Goal: Information Seeking & Learning: Check status

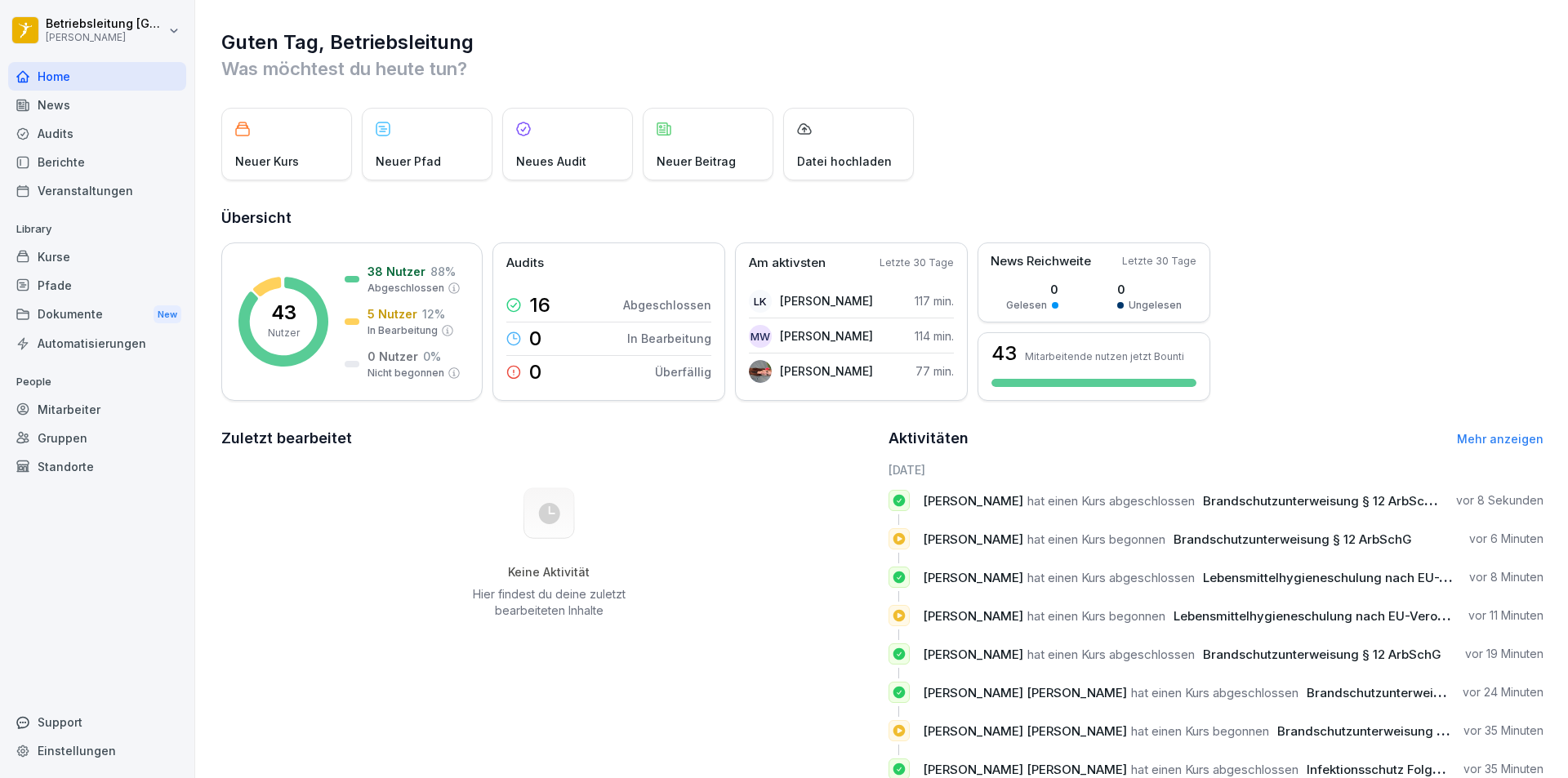
click at [139, 148] on div "Berichte" at bounding box center [97, 161] width 178 height 29
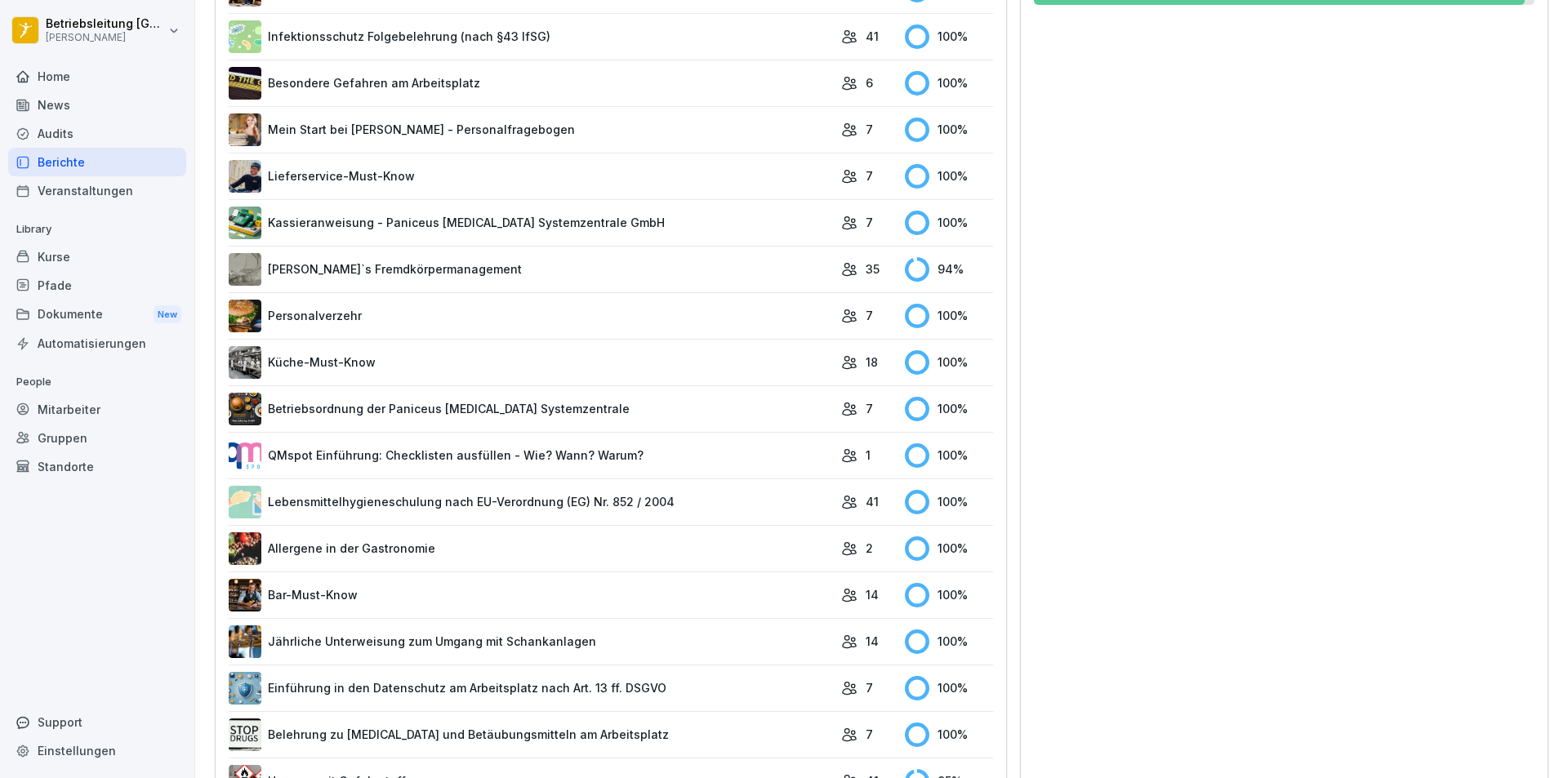
scroll to position [777, 0]
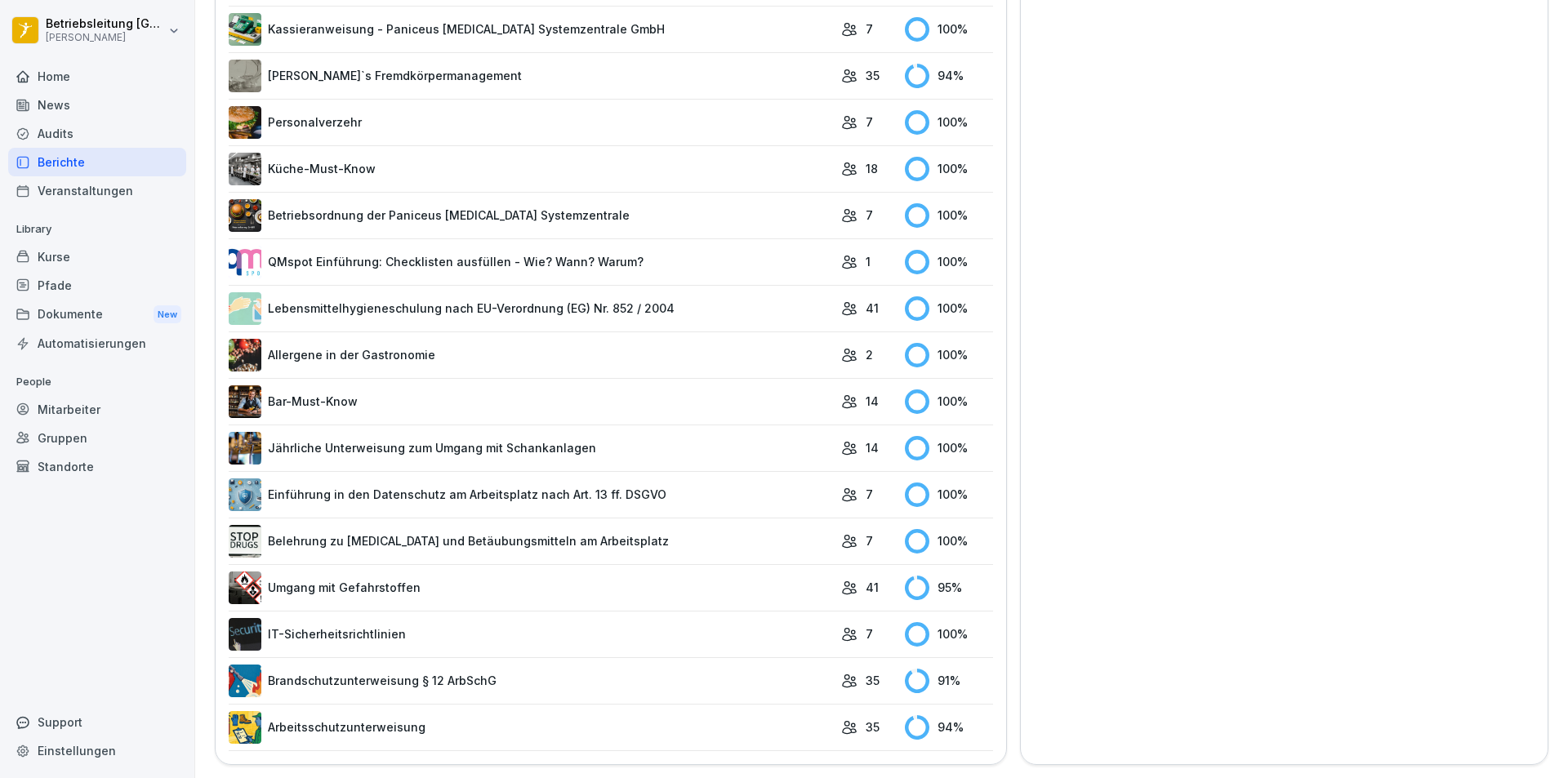
click at [705, 677] on link "Brandschutzunterweisung § 12 ArbSchG" at bounding box center [531, 681] width 605 height 33
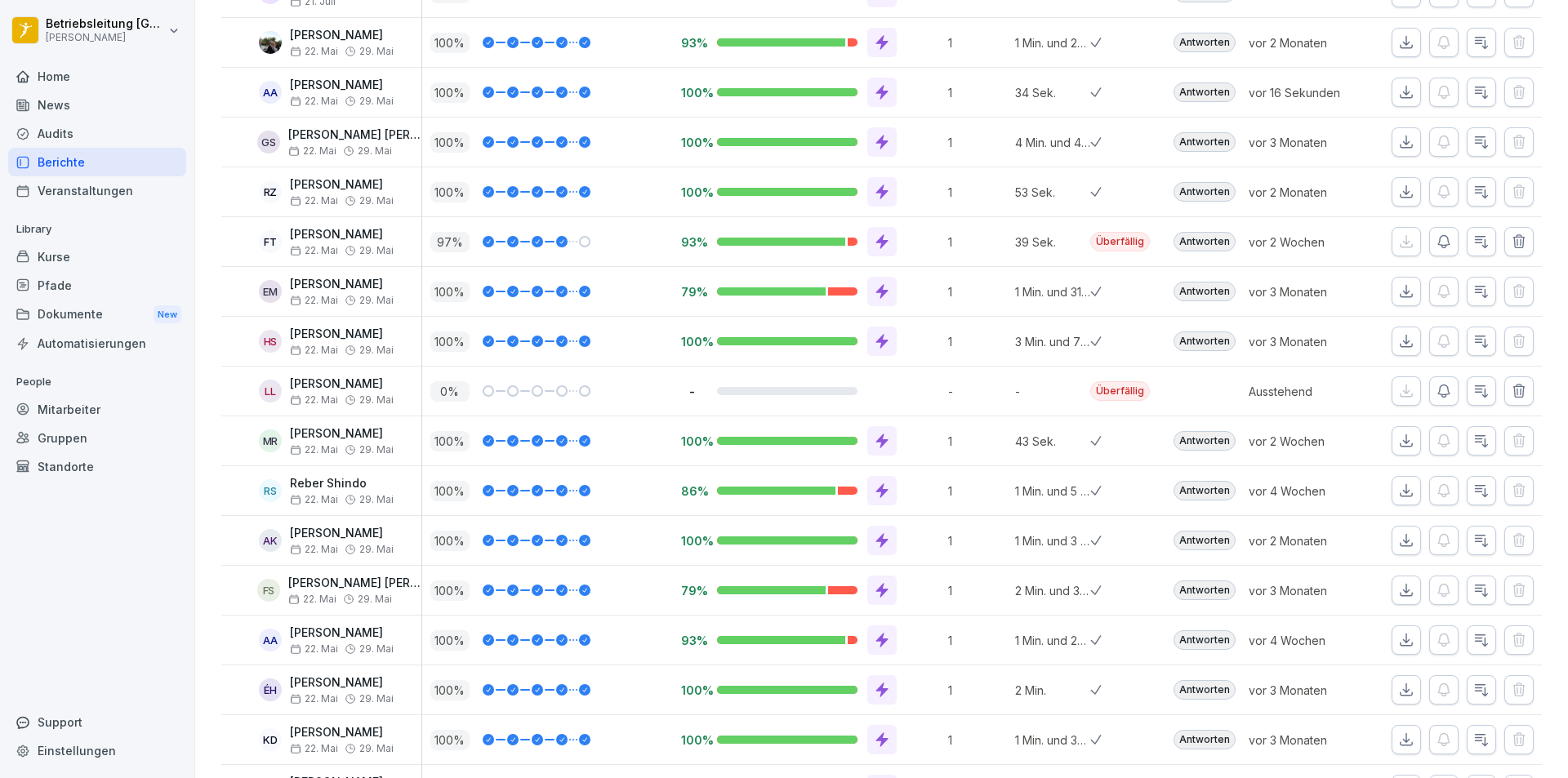
scroll to position [338, 0]
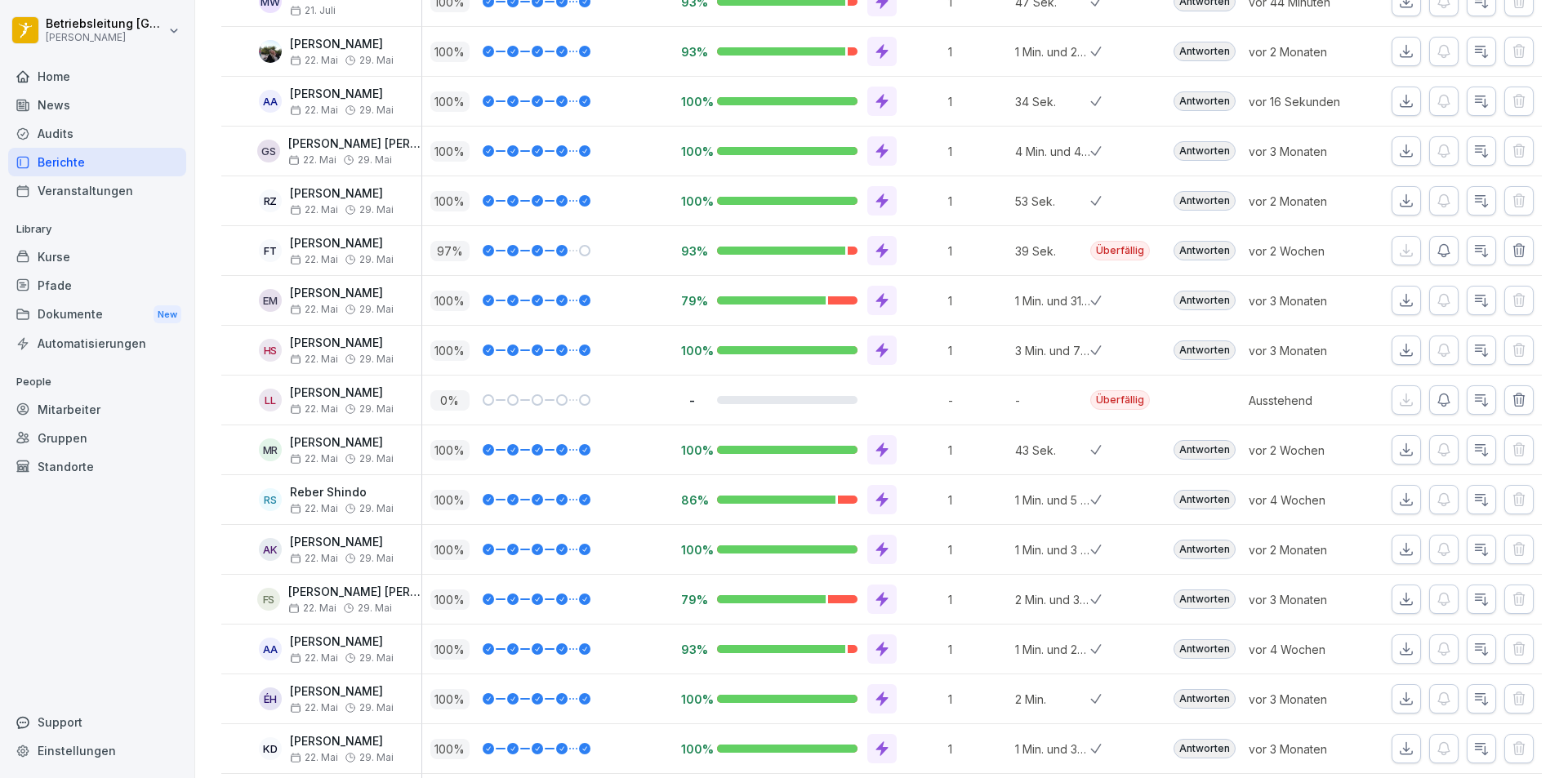
click at [71, 409] on div "Mitarbeiter" at bounding box center [97, 409] width 178 height 29
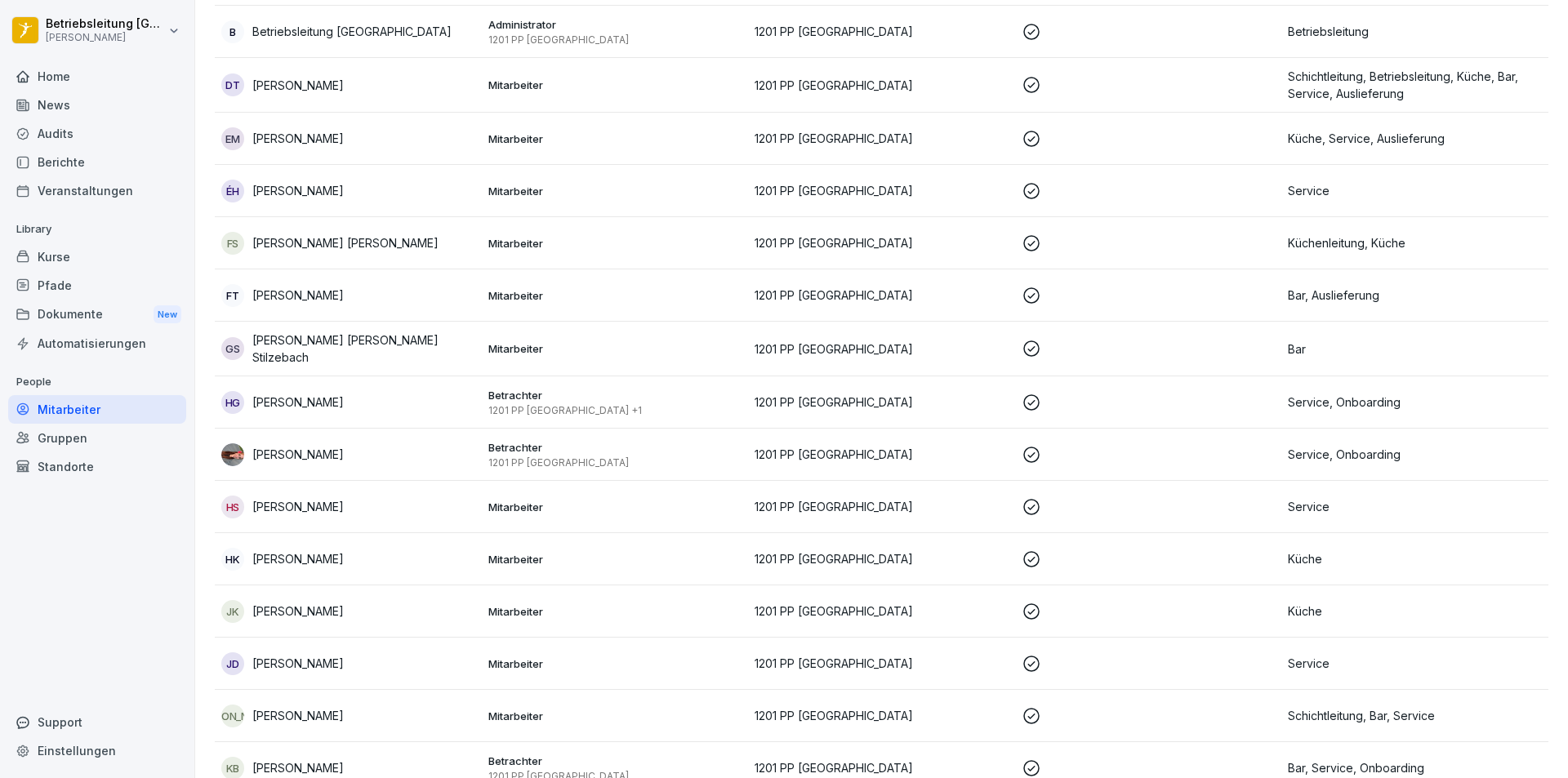
scroll to position [16, 0]
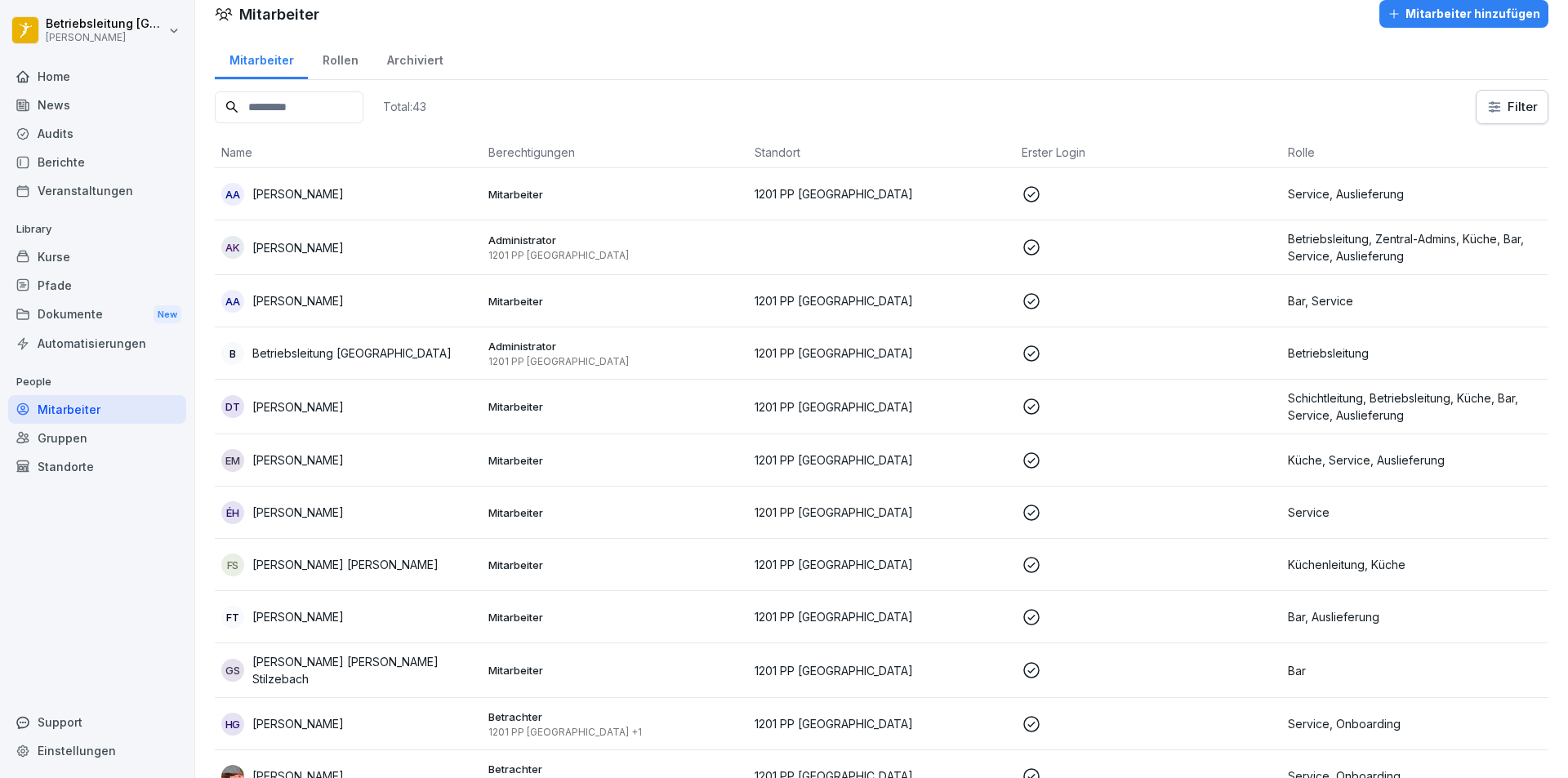
click at [298, 118] on input at bounding box center [288, 107] width 148 height 32
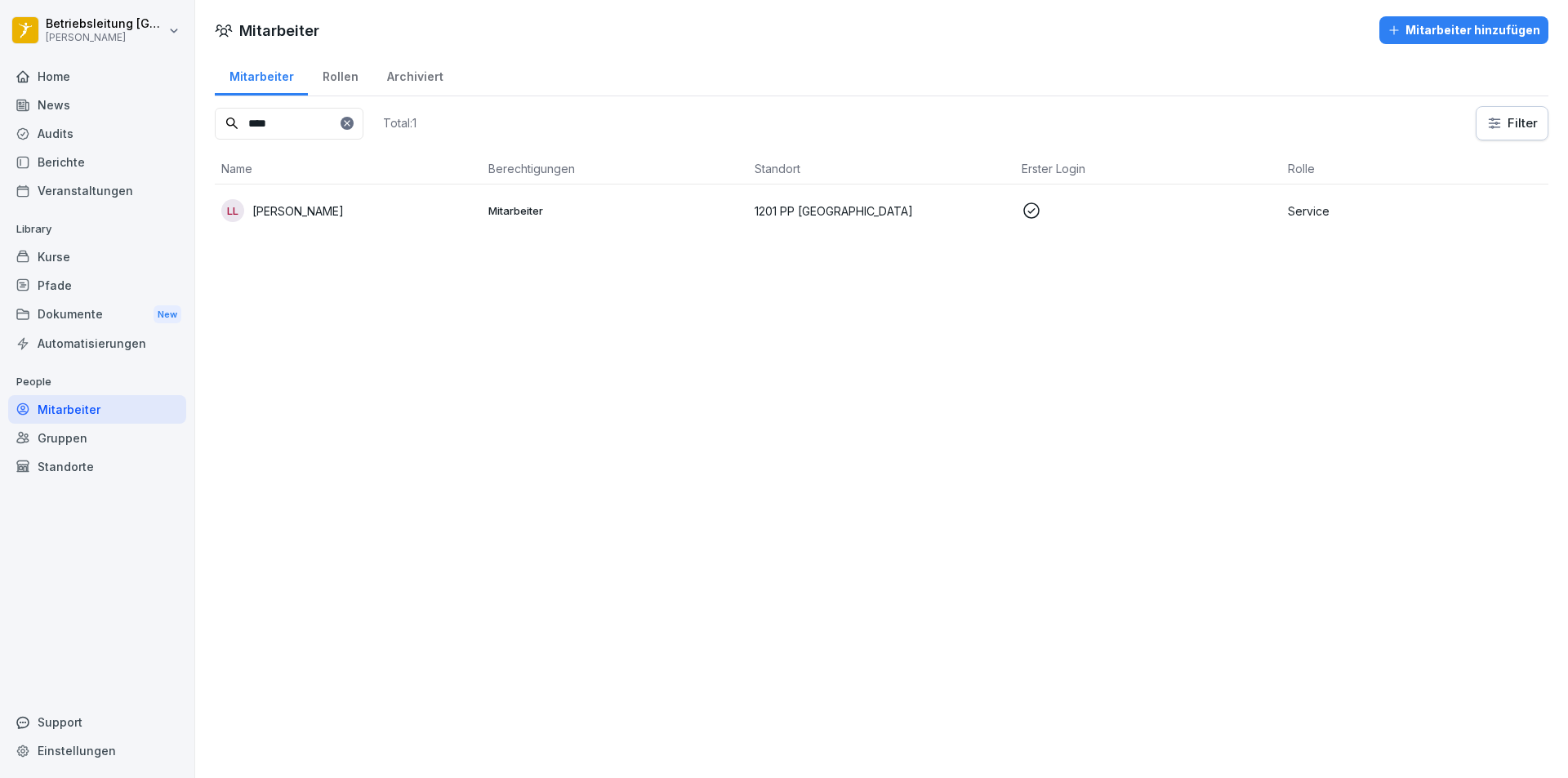
type input "****"
click at [347, 233] on td "LL [PERSON_NAME]" at bounding box center [348, 210] width 267 height 52
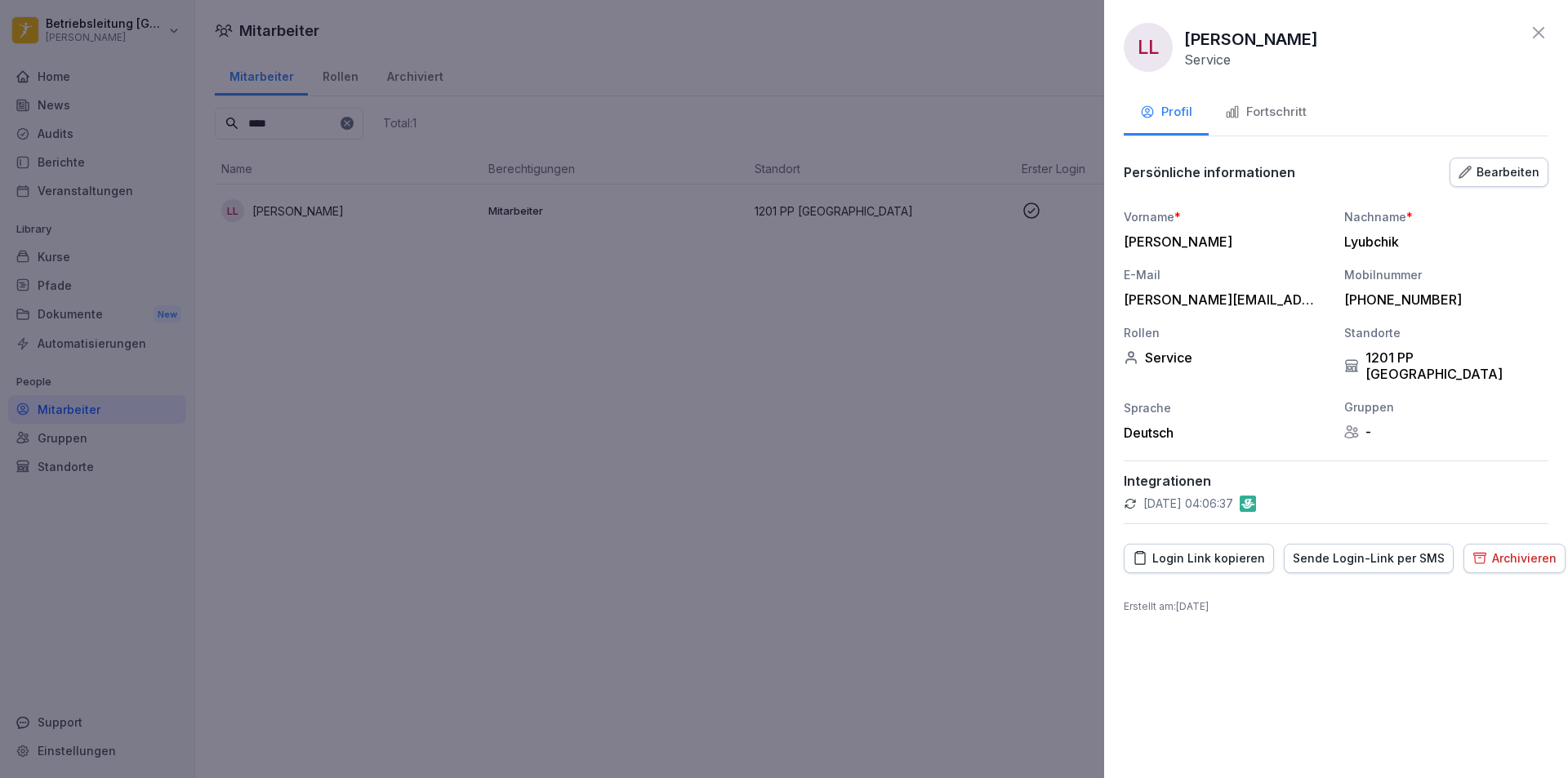
click at [1279, 112] on div "Fortschritt" at bounding box center [1266, 112] width 82 height 19
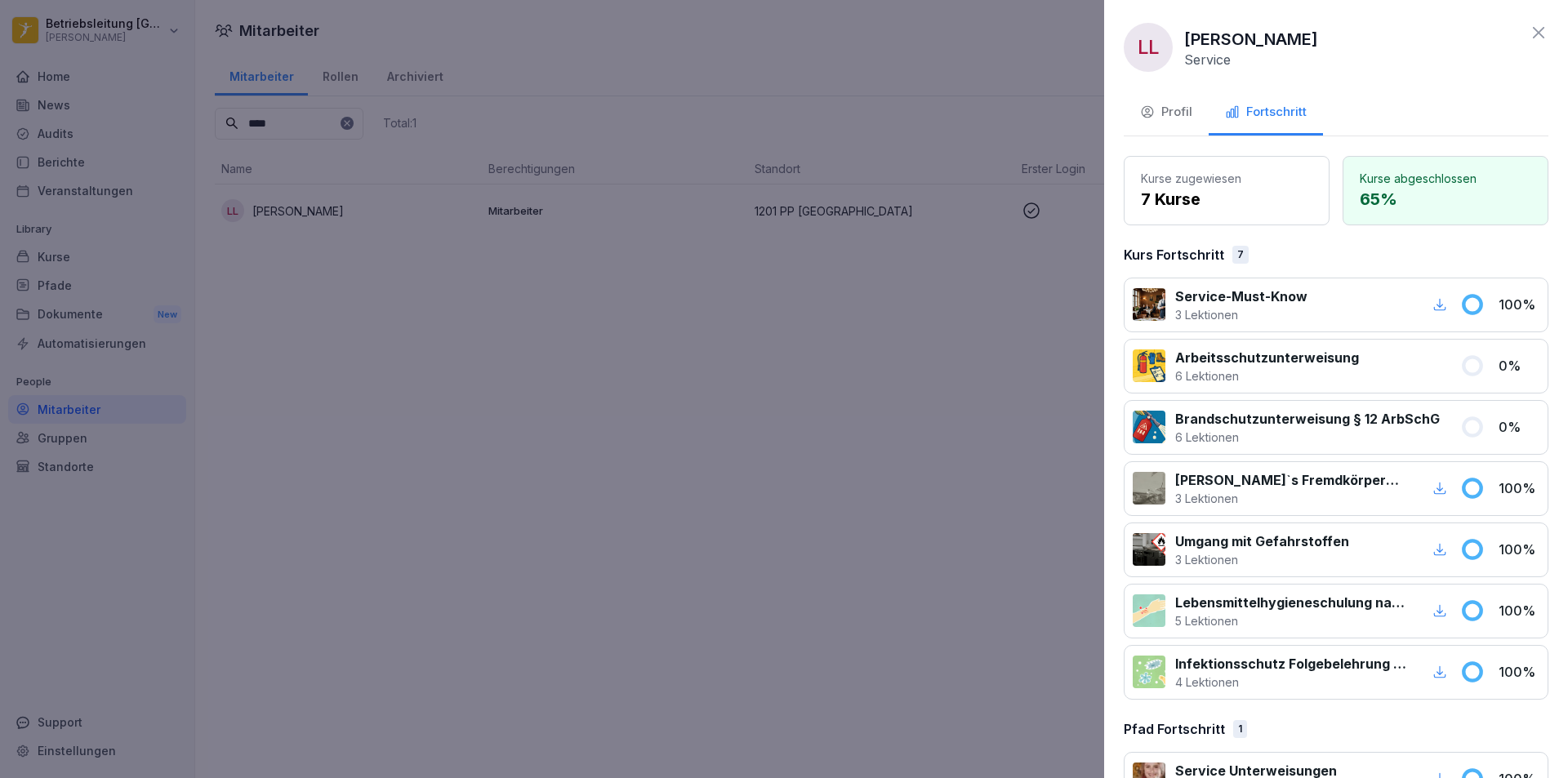
click at [1172, 116] on div "Profil" at bounding box center [1167, 112] width 52 height 19
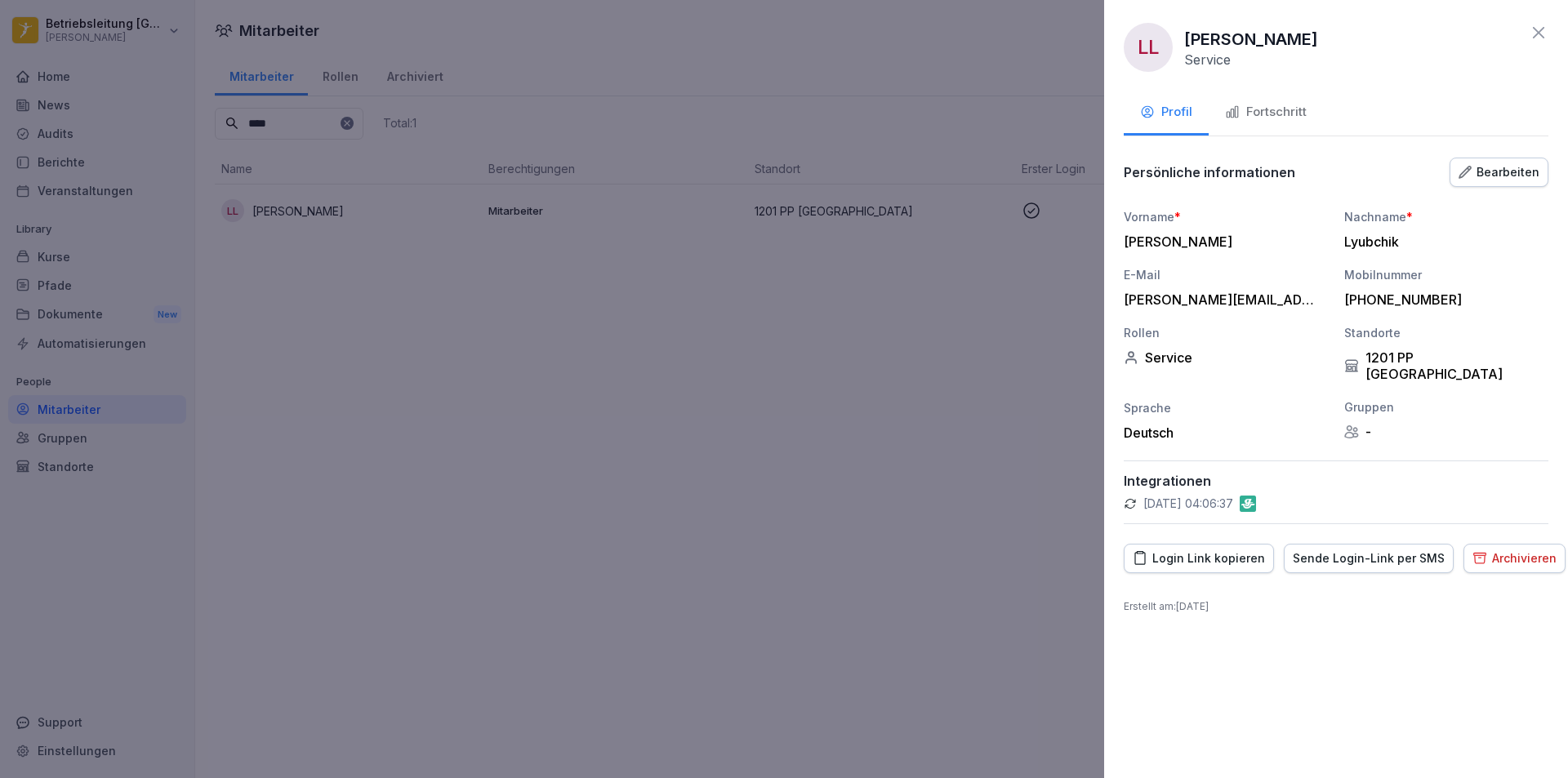
click at [1214, 550] on div "Login Link kopieren" at bounding box center [1199, 559] width 132 height 18
click at [593, 21] on div at bounding box center [784, 389] width 1568 height 778
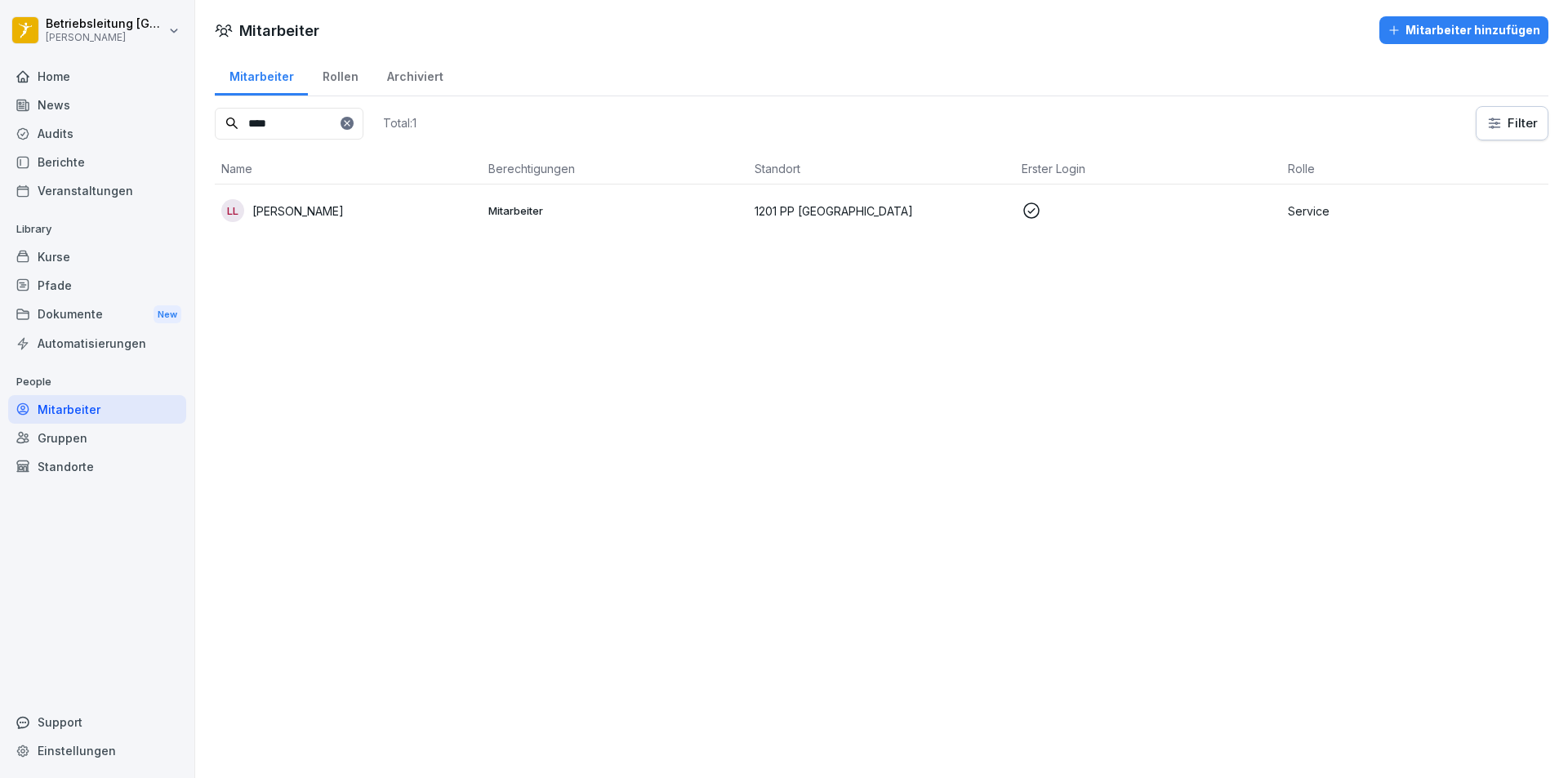
click at [62, 171] on div "Berichte" at bounding box center [97, 161] width 178 height 29
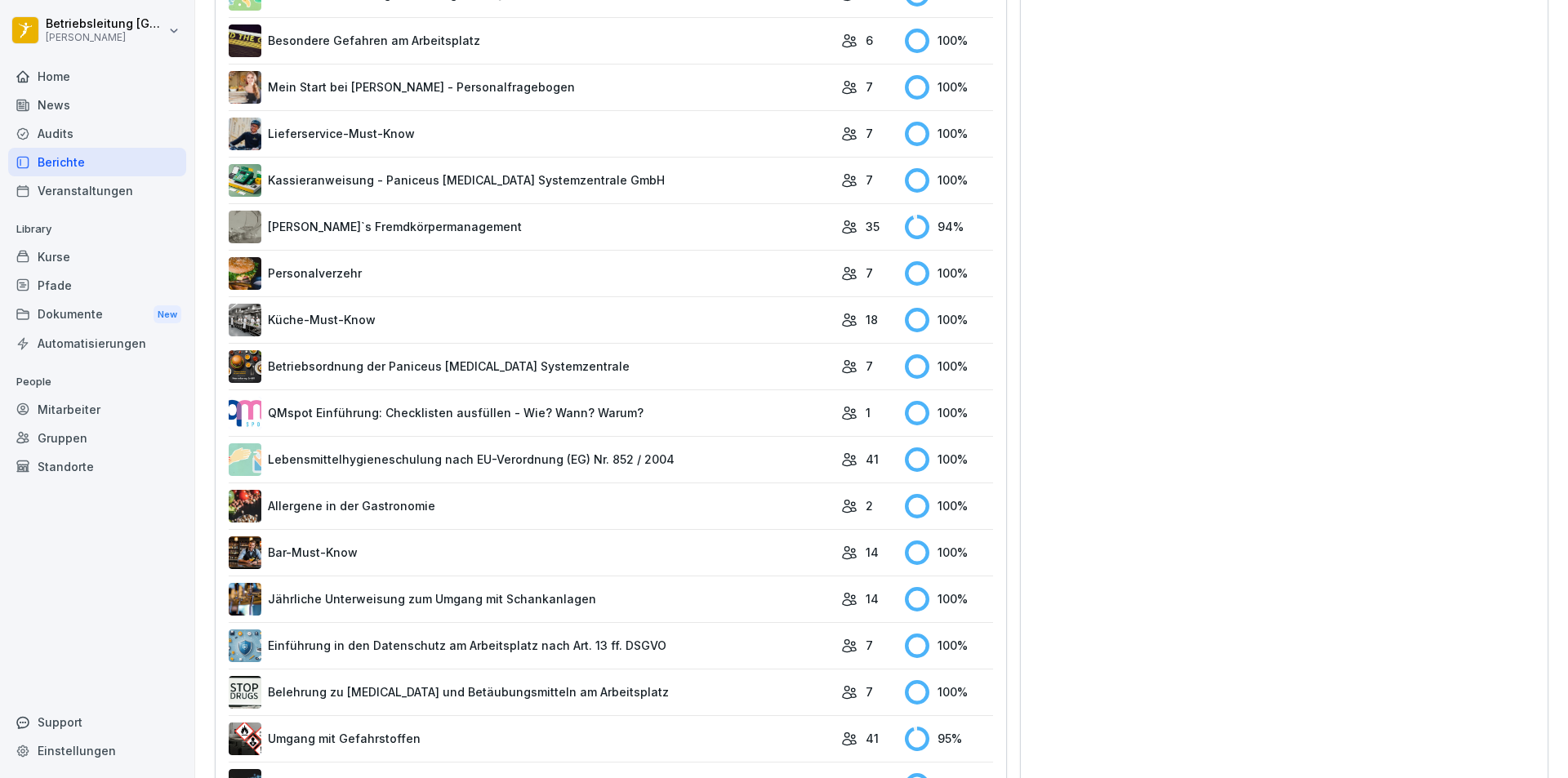
scroll to position [777, 0]
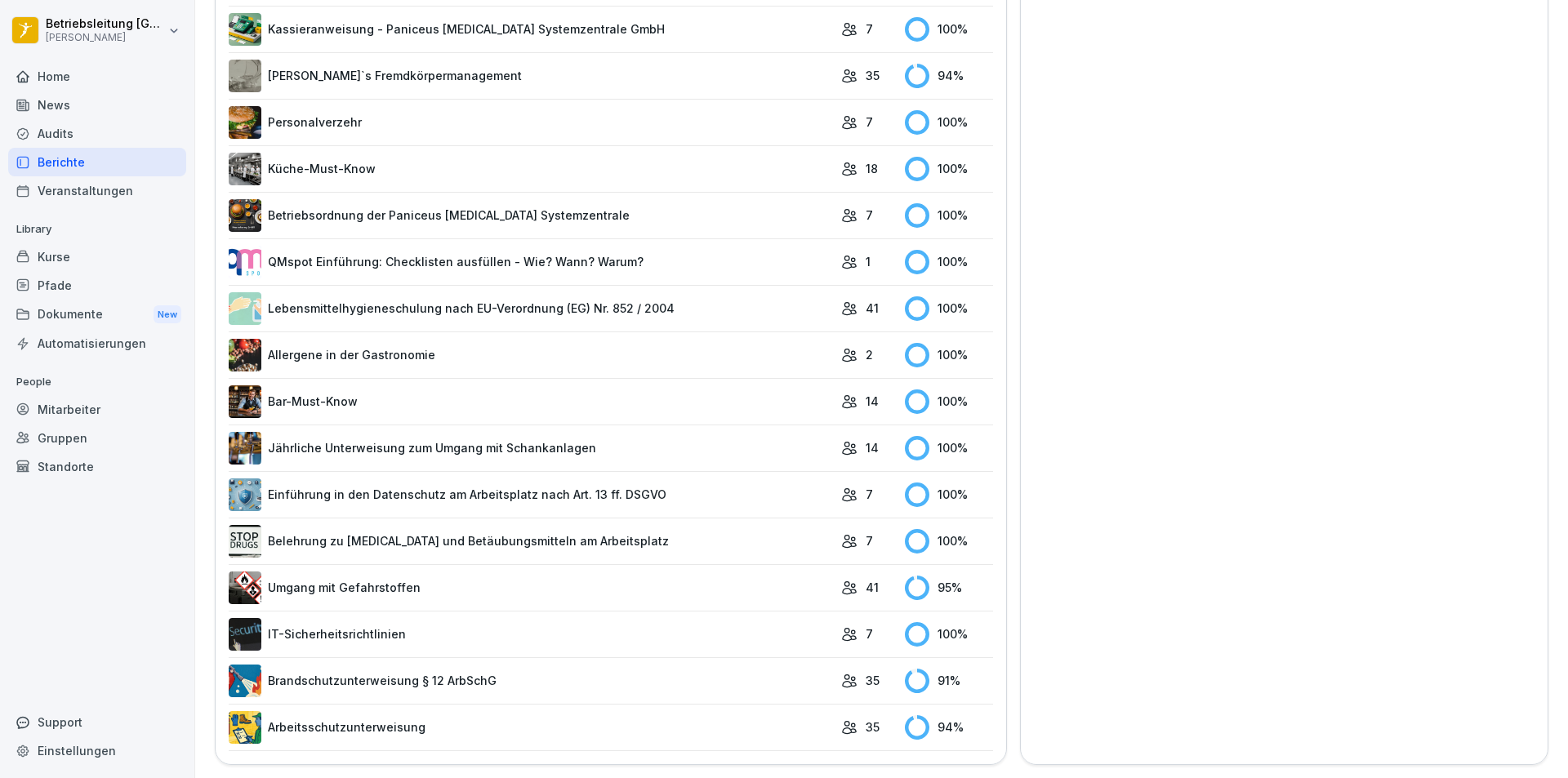
click at [684, 664] on link "Brandschutzunterweisung § 12 ArbSchG" at bounding box center [531, 681] width 605 height 33
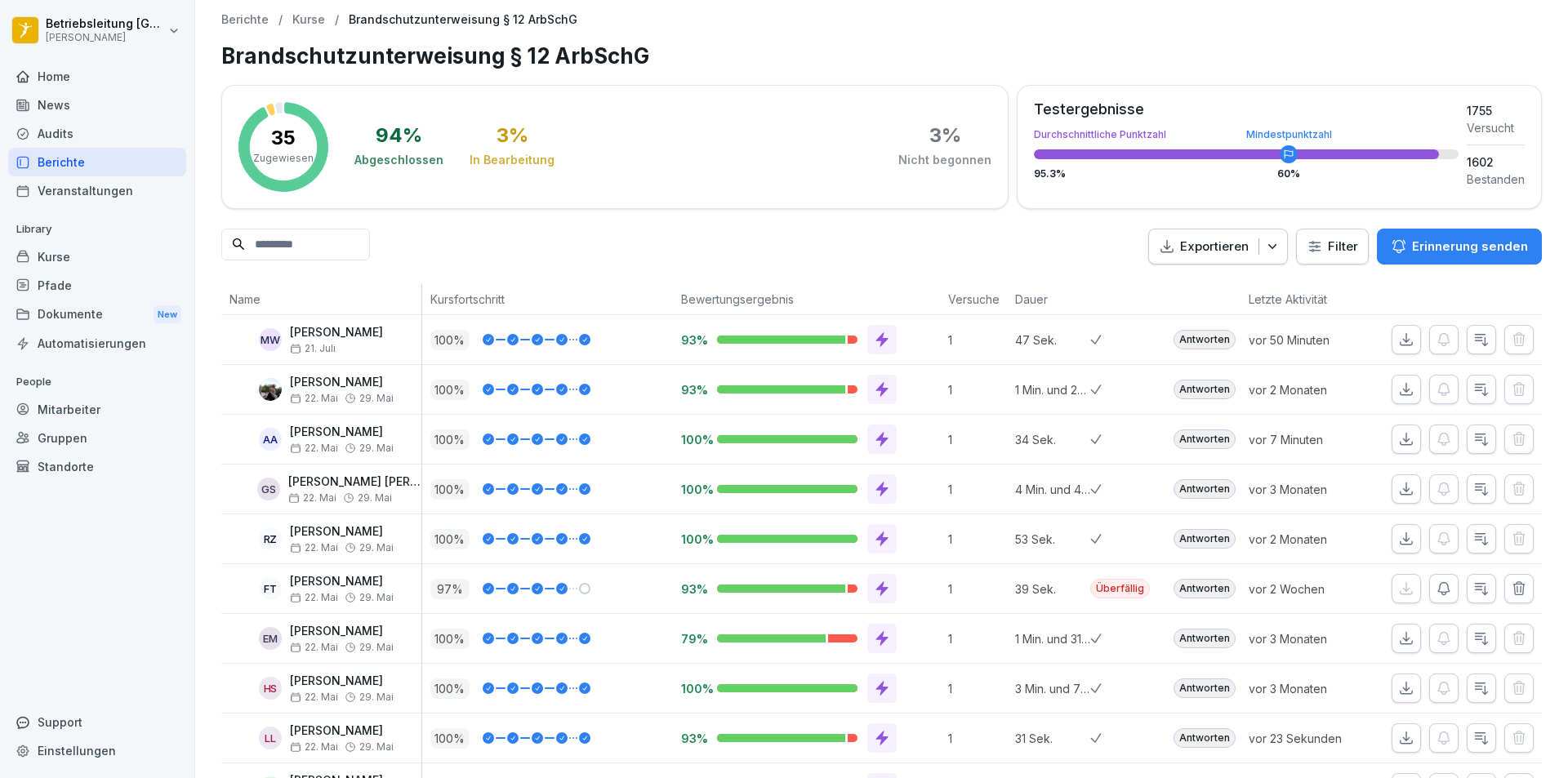
click at [132, 156] on div "Berichte" at bounding box center [97, 161] width 178 height 29
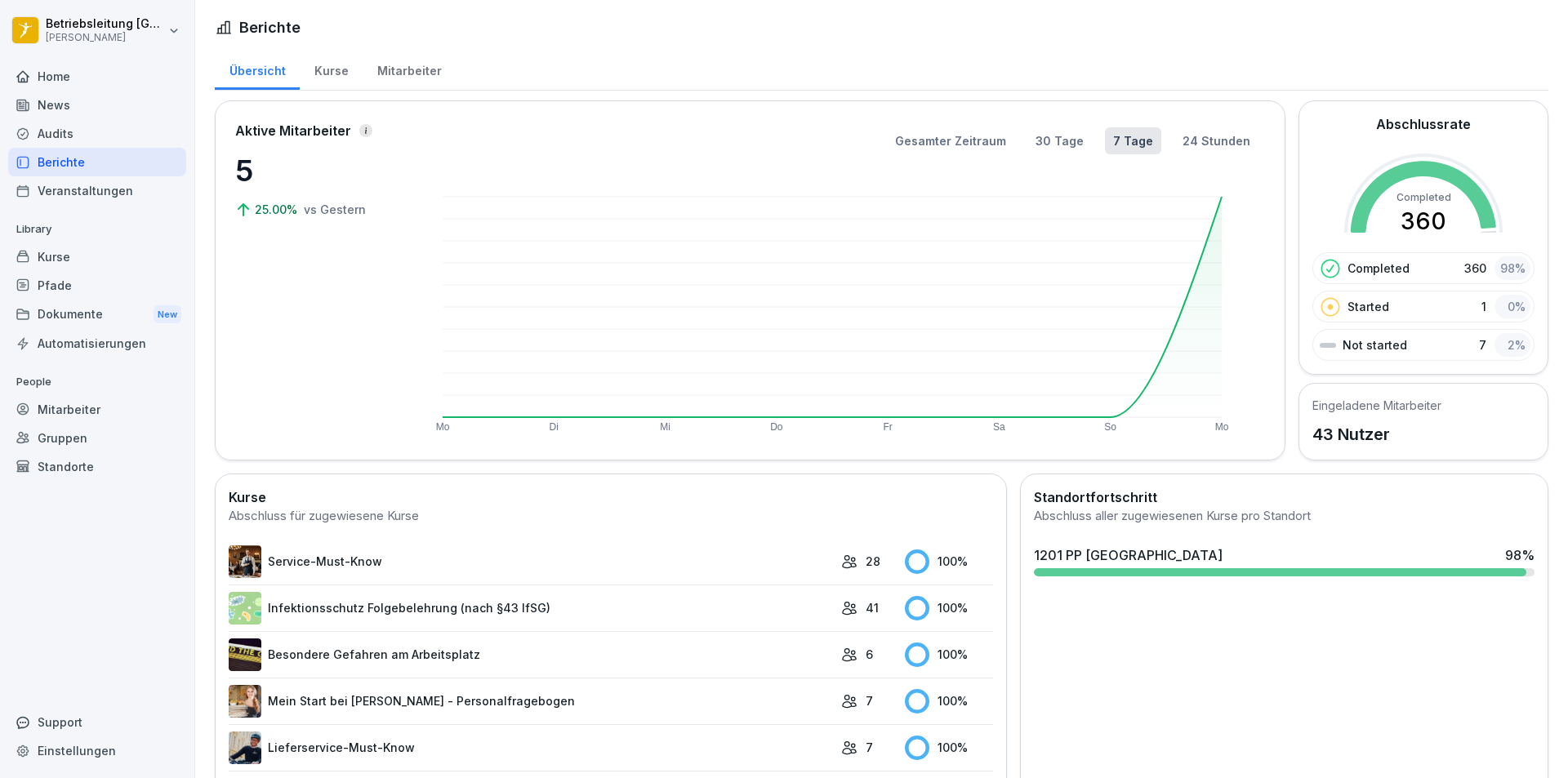
click at [74, 70] on div "Home" at bounding box center [97, 76] width 178 height 29
